Goal: Transaction & Acquisition: Purchase product/service

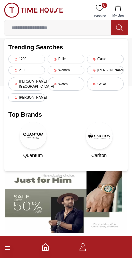
scroll to position [0, 0]
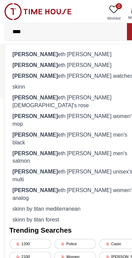
type input "****"
click at [24, 58] on div "[PERSON_NAME] eth [PERSON_NAME]" at bounding box center [65, 56] width 115 height 9
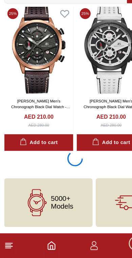
scroll to position [1199, 0]
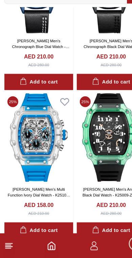
scroll to position [1387, 0]
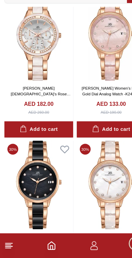
scroll to position [3820, 0]
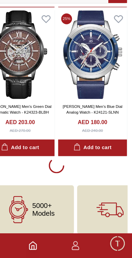
scroll to position [6398, 0]
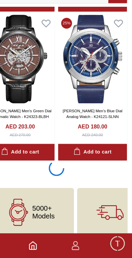
scroll to position [6395, 0]
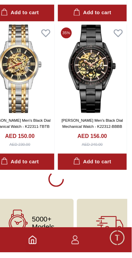
scroll to position [11580, 0]
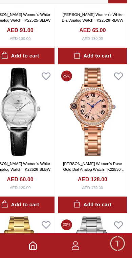
scroll to position [13515, 0]
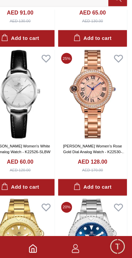
click at [87, 76] on img at bounding box center [97, 111] width 60 height 77
